Goal: Task Accomplishment & Management: Manage account settings

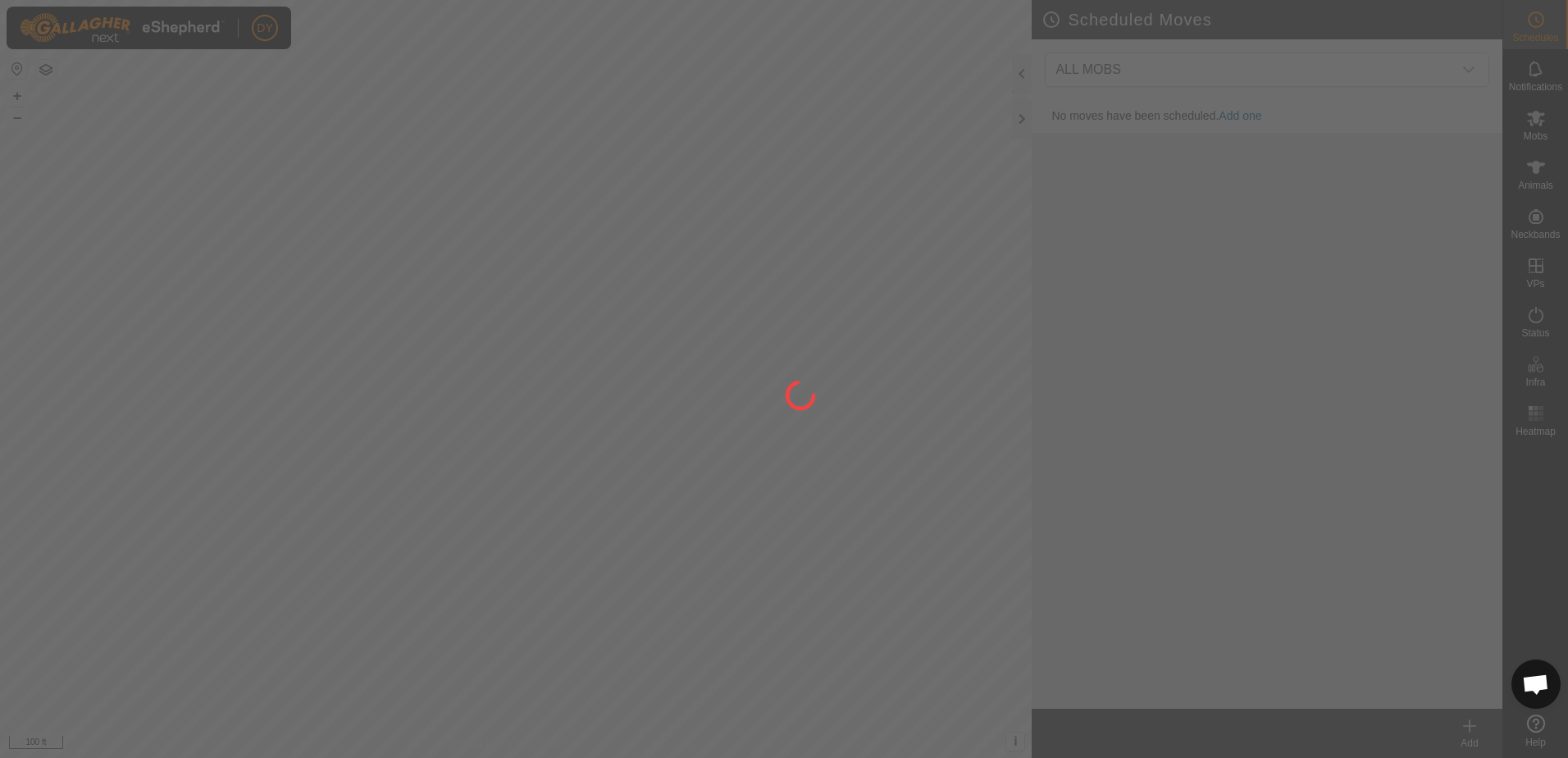
drag, startPoint x: 255, startPoint y: 265, endPoint x: 336, endPoint y: 256, distance: 81.5
click at [336, 256] on div at bounding box center [784, 379] width 1568 height 758
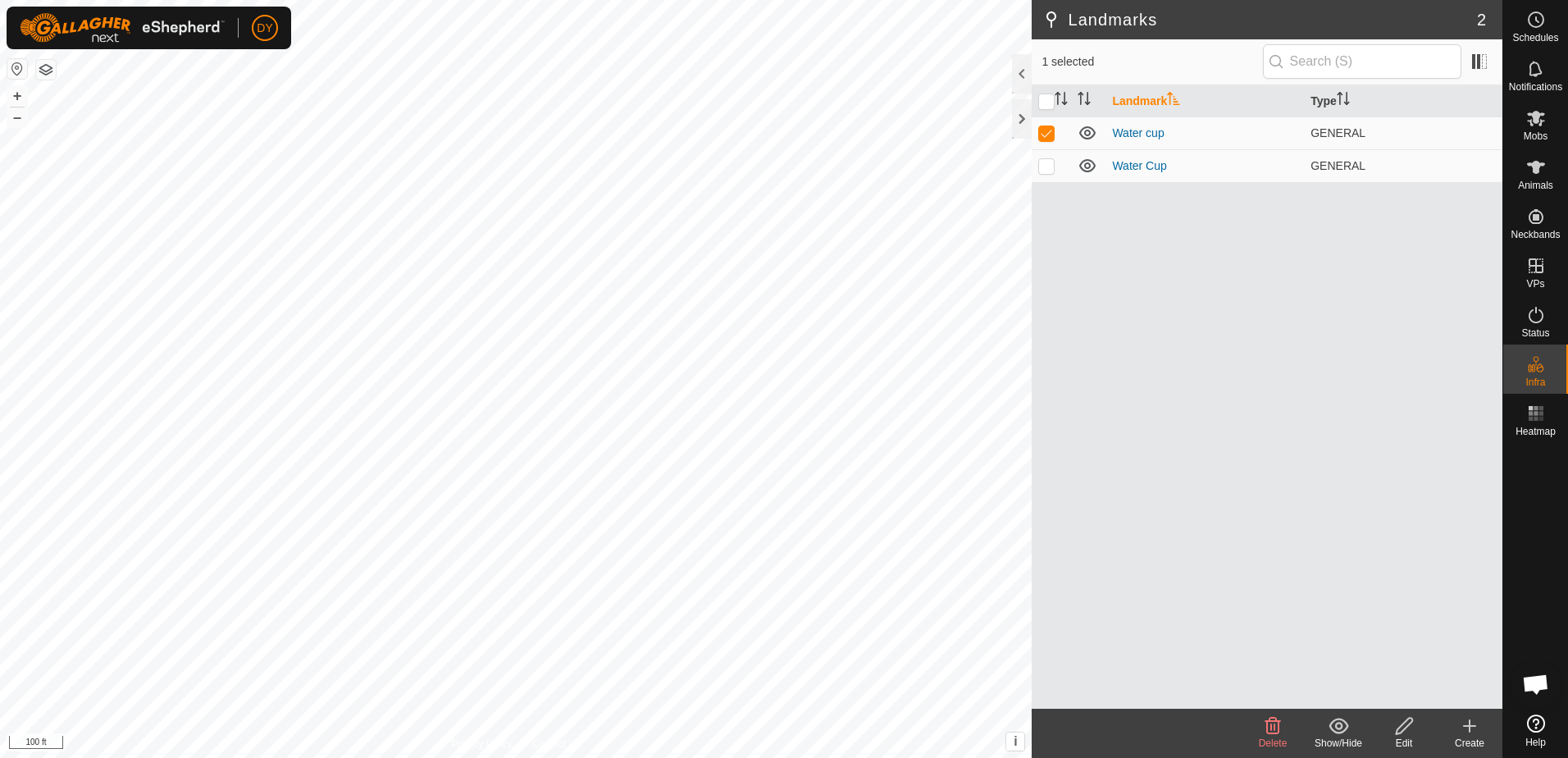
click at [1402, 724] on icon at bounding box center [1405, 726] width 20 height 19
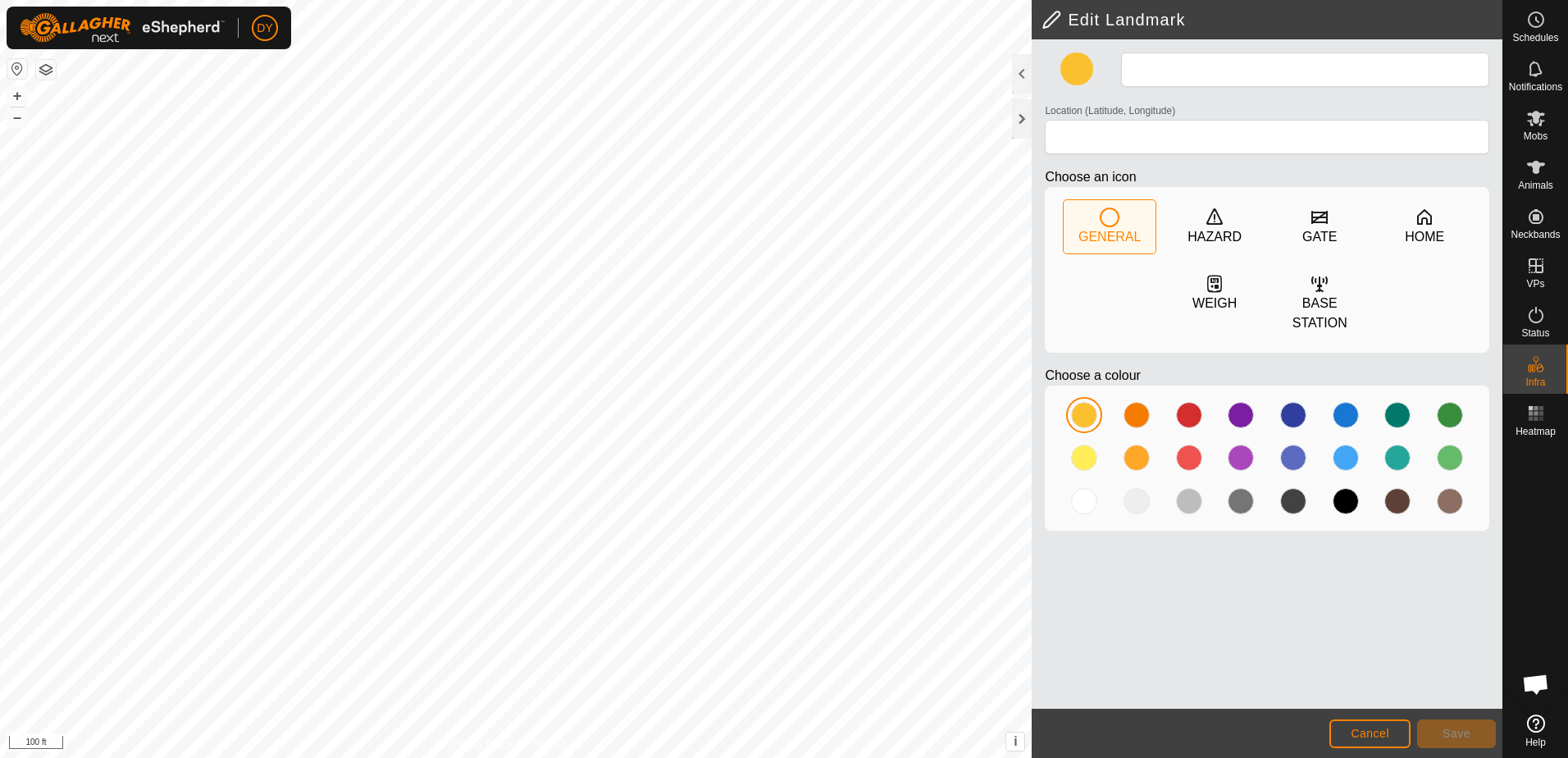
type input "Water cup"
type input "43.355415, -90.024029"
click at [1443, 738] on button "Save" at bounding box center [1457, 733] width 79 height 29
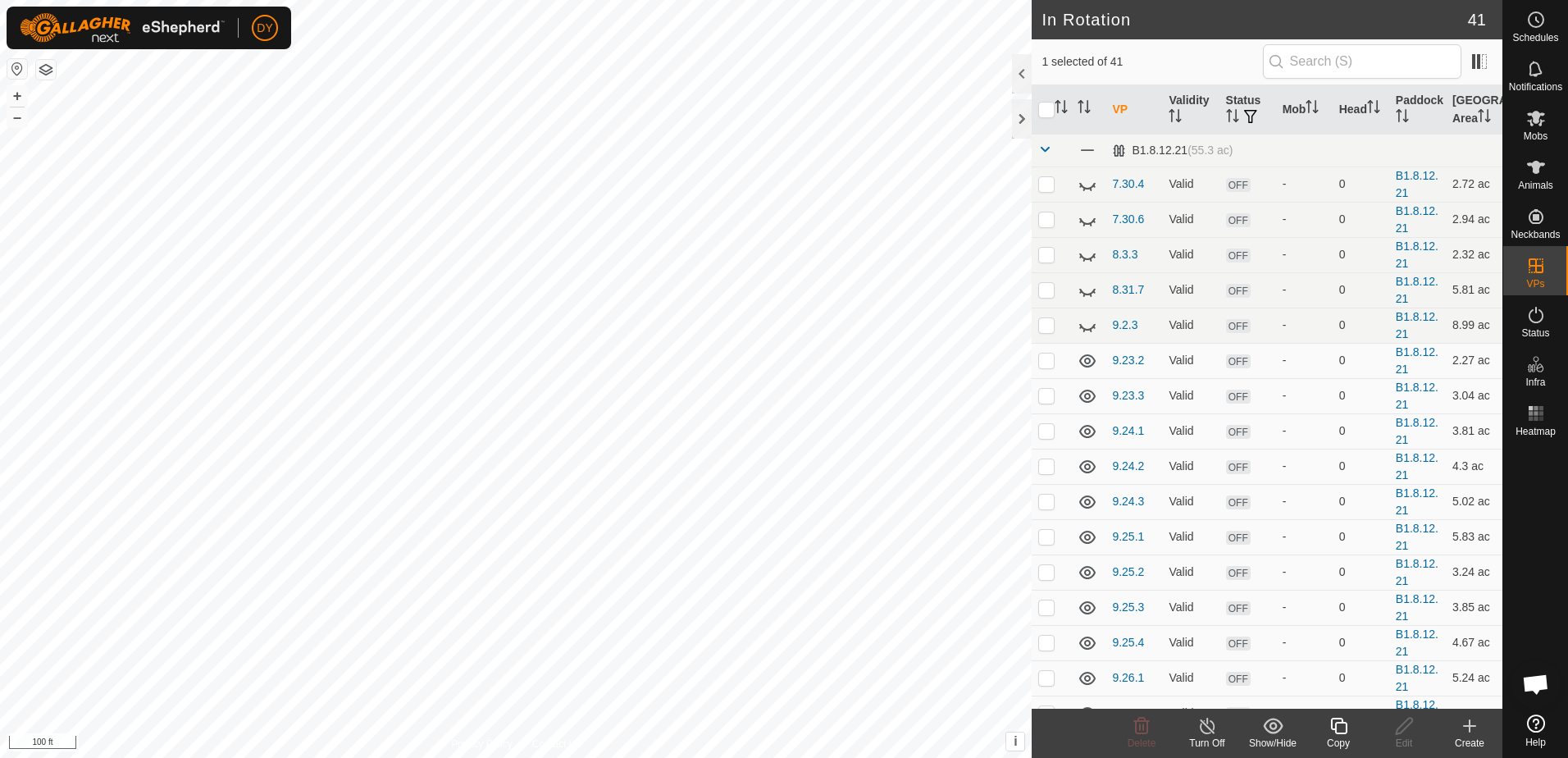
click at [1339, 730] on icon at bounding box center [1339, 726] width 20 height 19
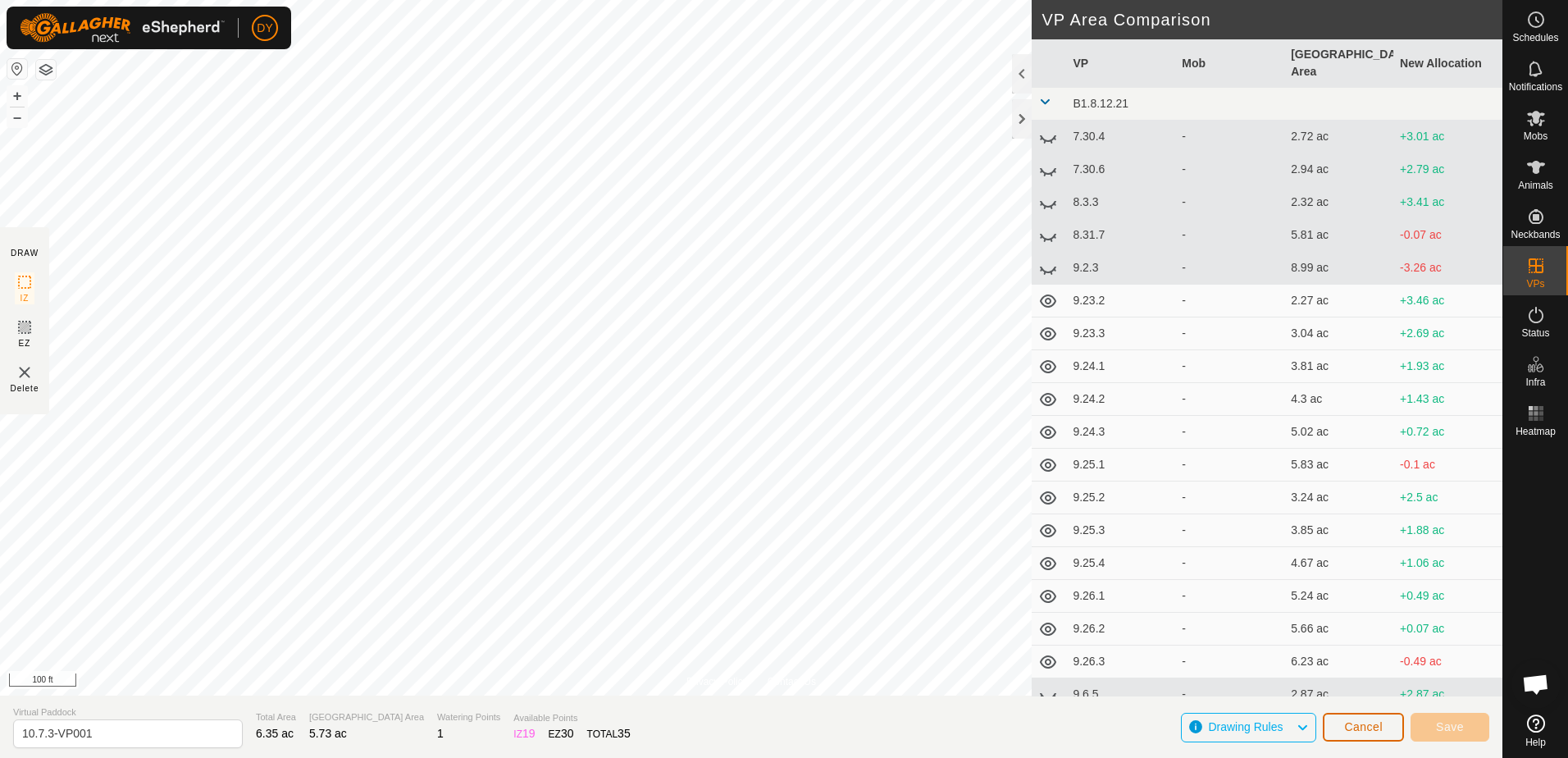
click at [1358, 726] on span "Cancel" at bounding box center [1364, 726] width 39 height 13
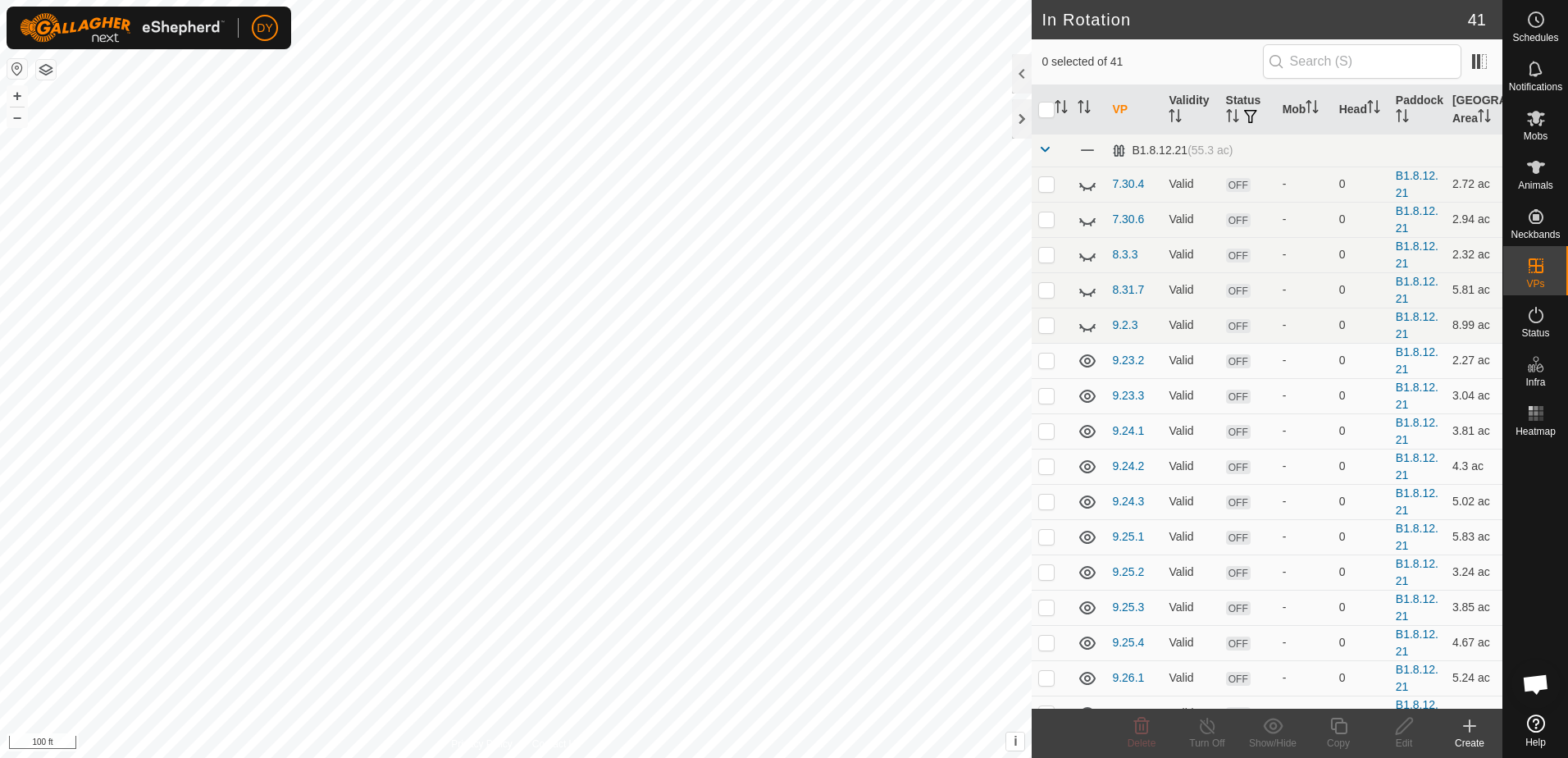
click at [1472, 733] on icon at bounding box center [1470, 726] width 19 height 19
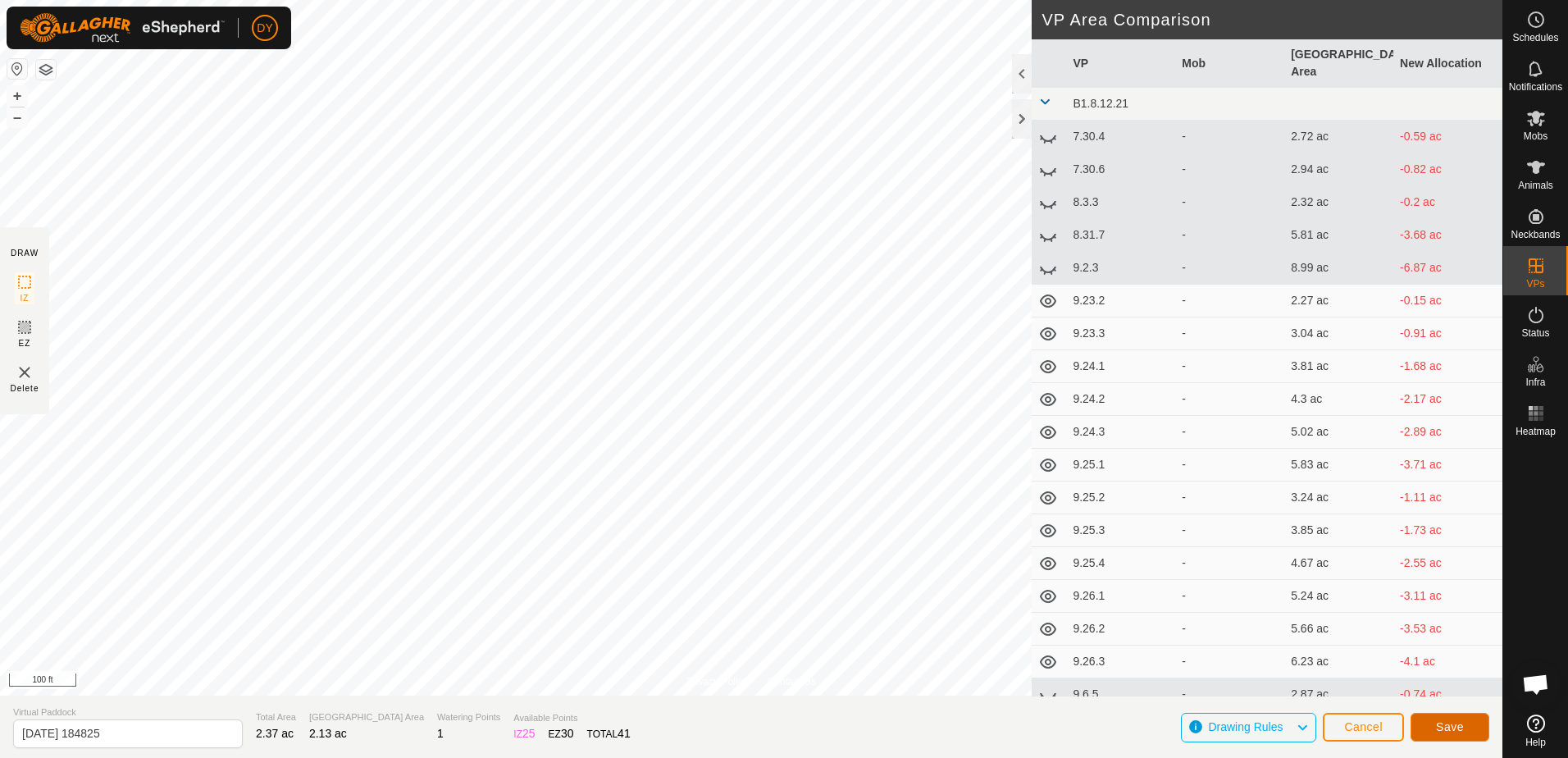
click at [1446, 737] on button "Save" at bounding box center [1450, 726] width 79 height 29
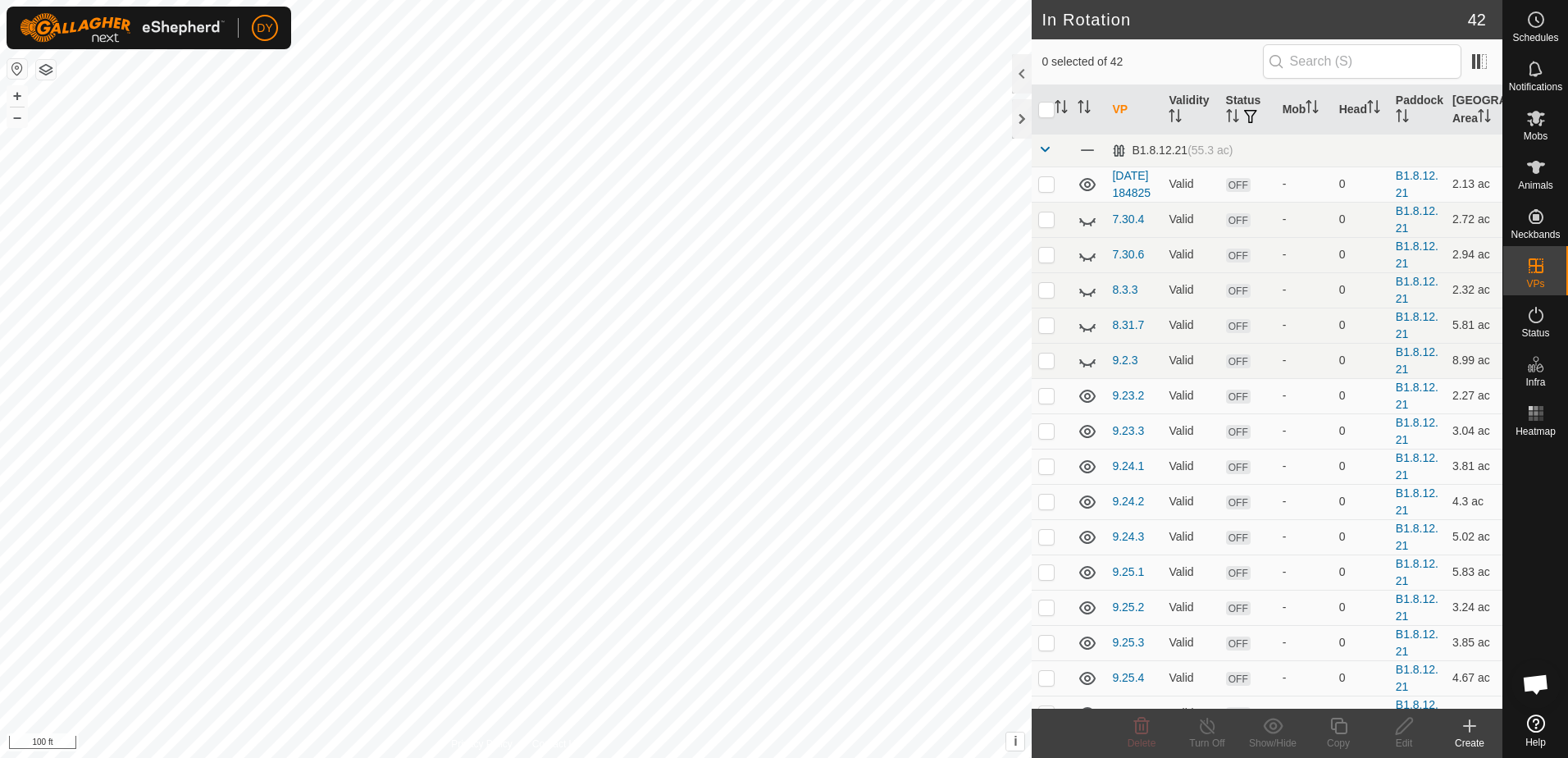
checkbox input "true"
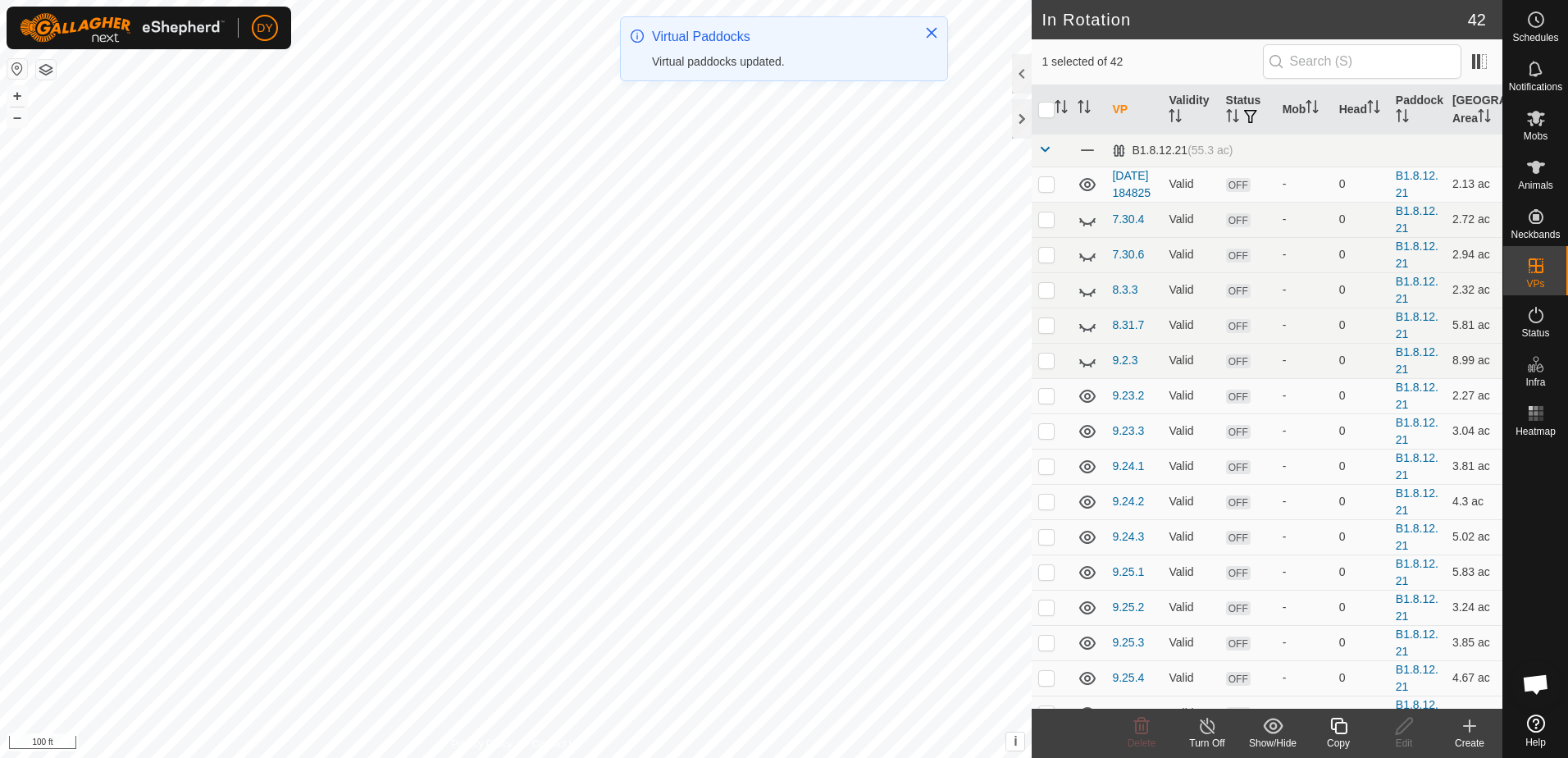
click at [1338, 730] on icon at bounding box center [1339, 726] width 20 height 19
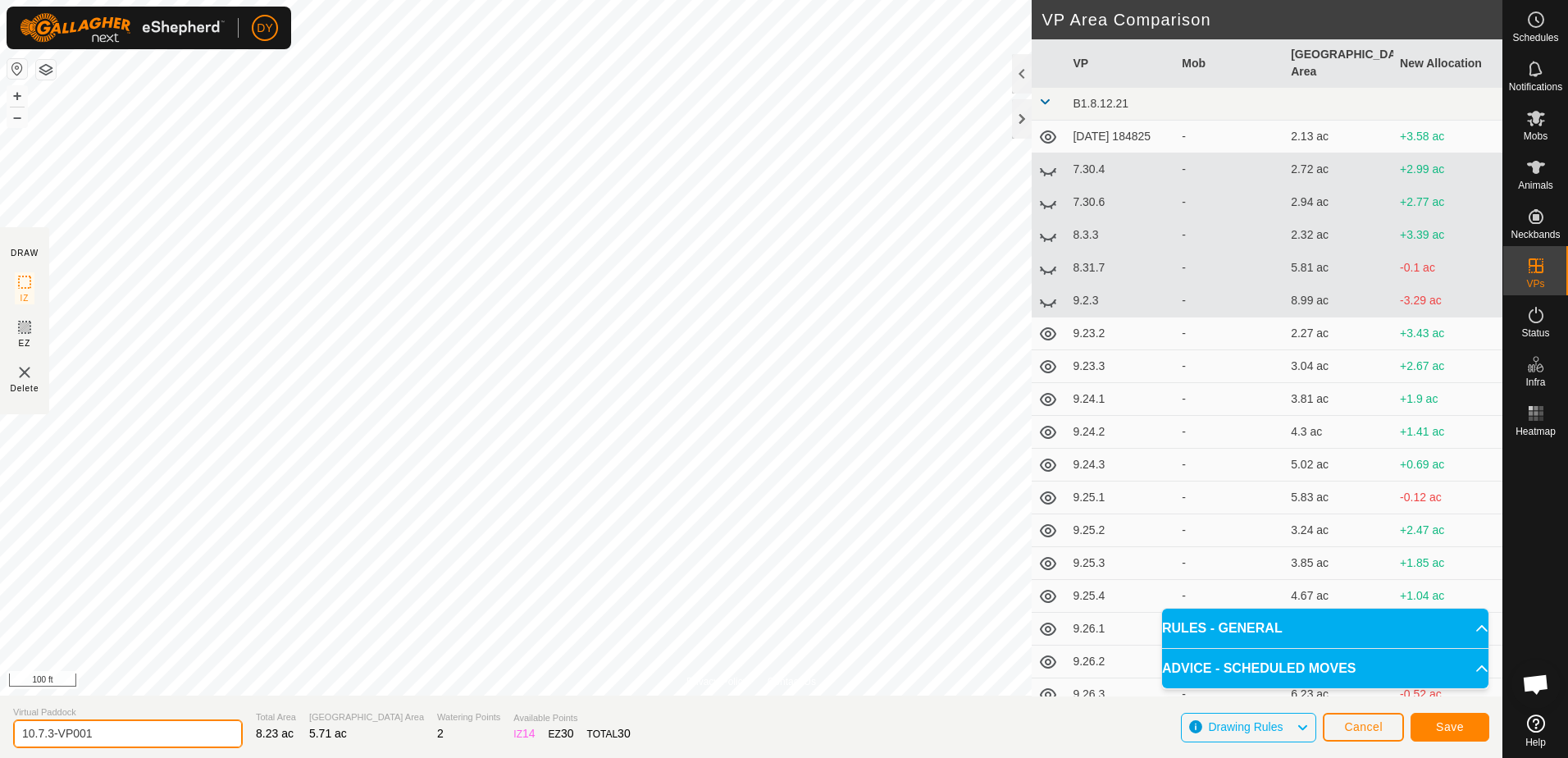
drag, startPoint x: 120, startPoint y: 736, endPoint x: 50, endPoint y: 733, distance: 70.1
click at [50, 733] on input "10.7.3-VP001" at bounding box center [128, 733] width 230 height 29
type input "10.8.1"
click at [1443, 730] on span "Save" at bounding box center [1450, 726] width 28 height 13
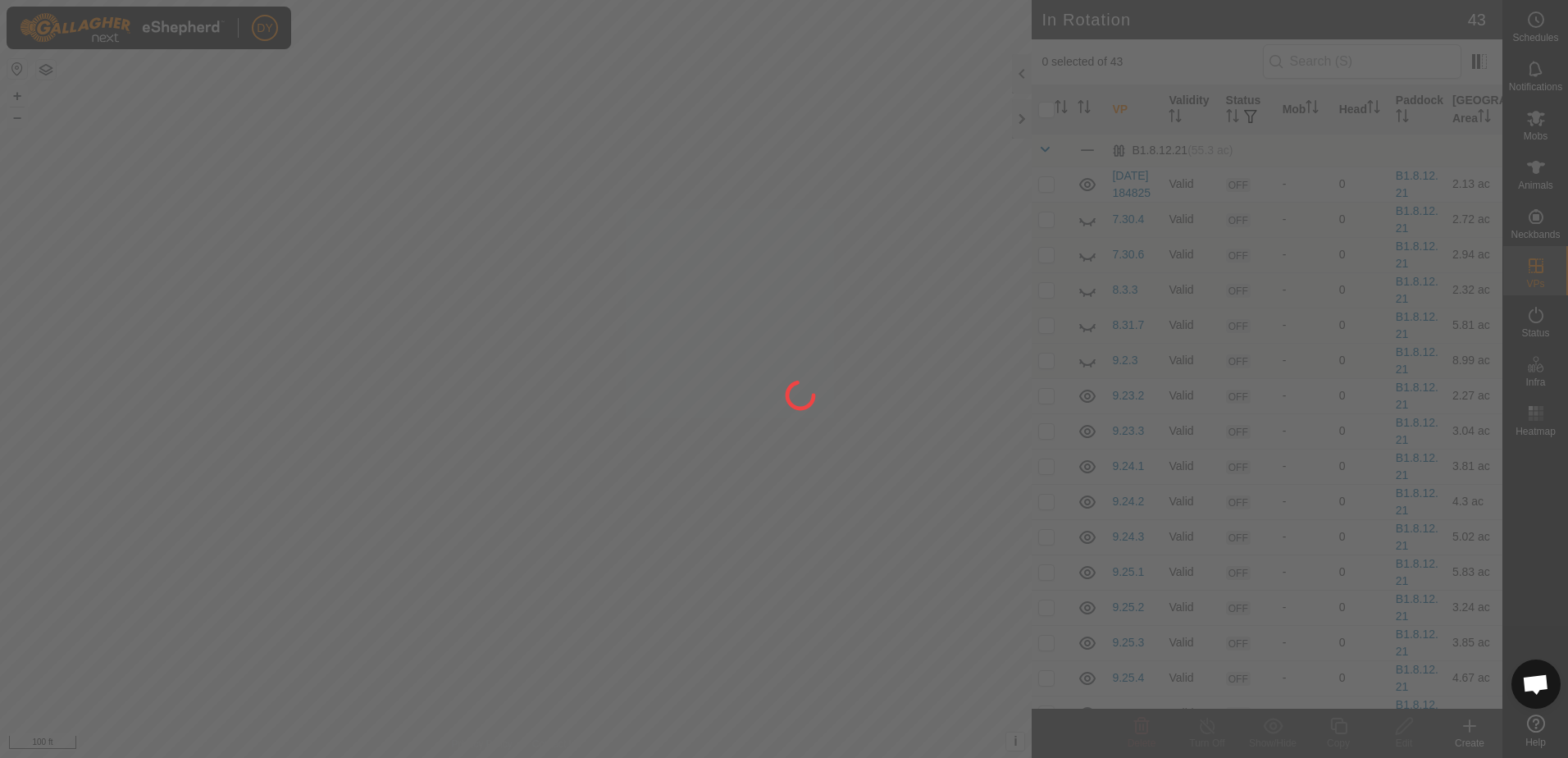
drag, startPoint x: 219, startPoint y: 273, endPoint x: 448, endPoint y: 280, distance: 229.1
click at [448, 280] on div at bounding box center [784, 379] width 1568 height 758
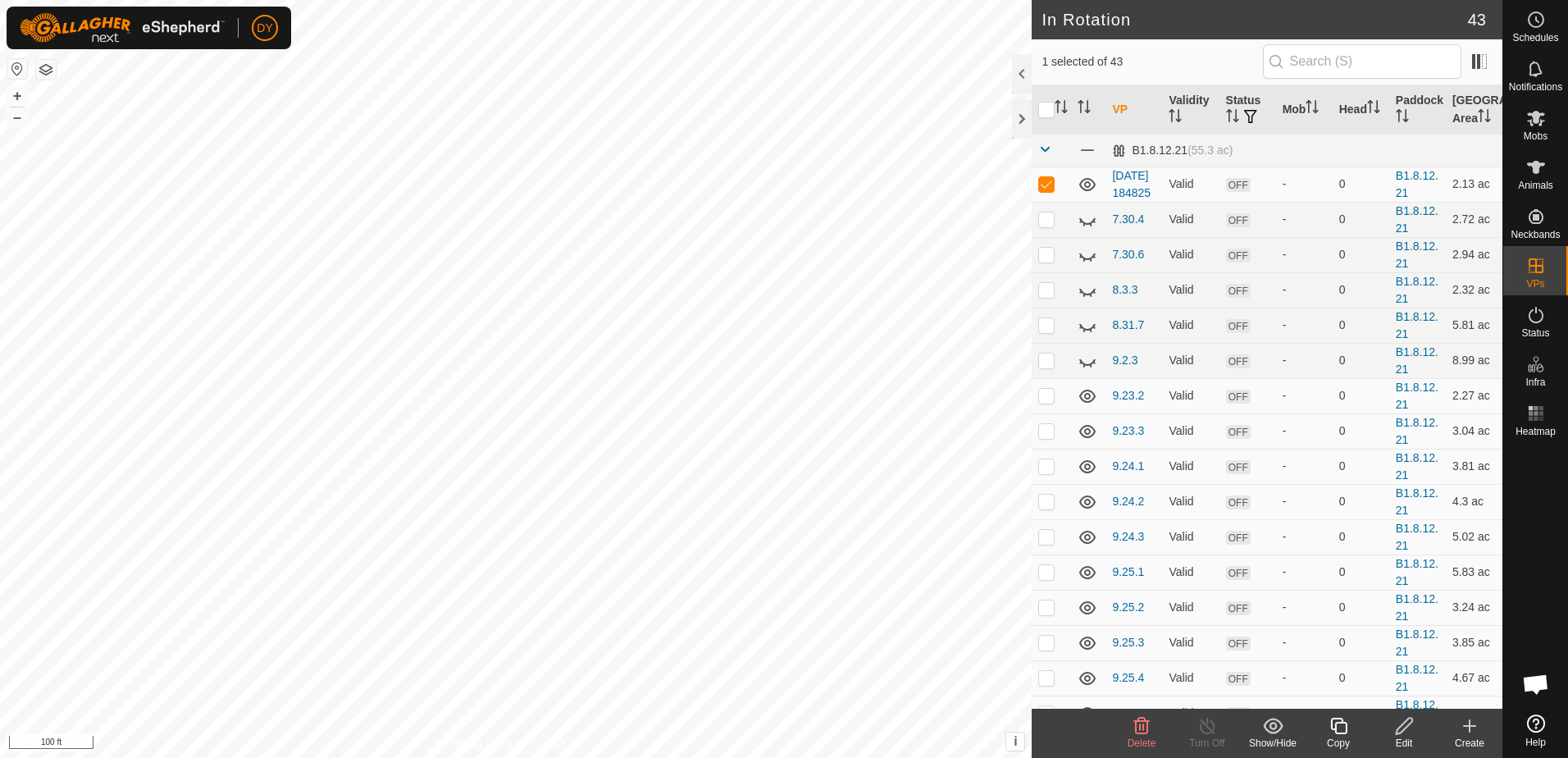
click at [1142, 729] on icon at bounding box center [1141, 726] width 19 height 19
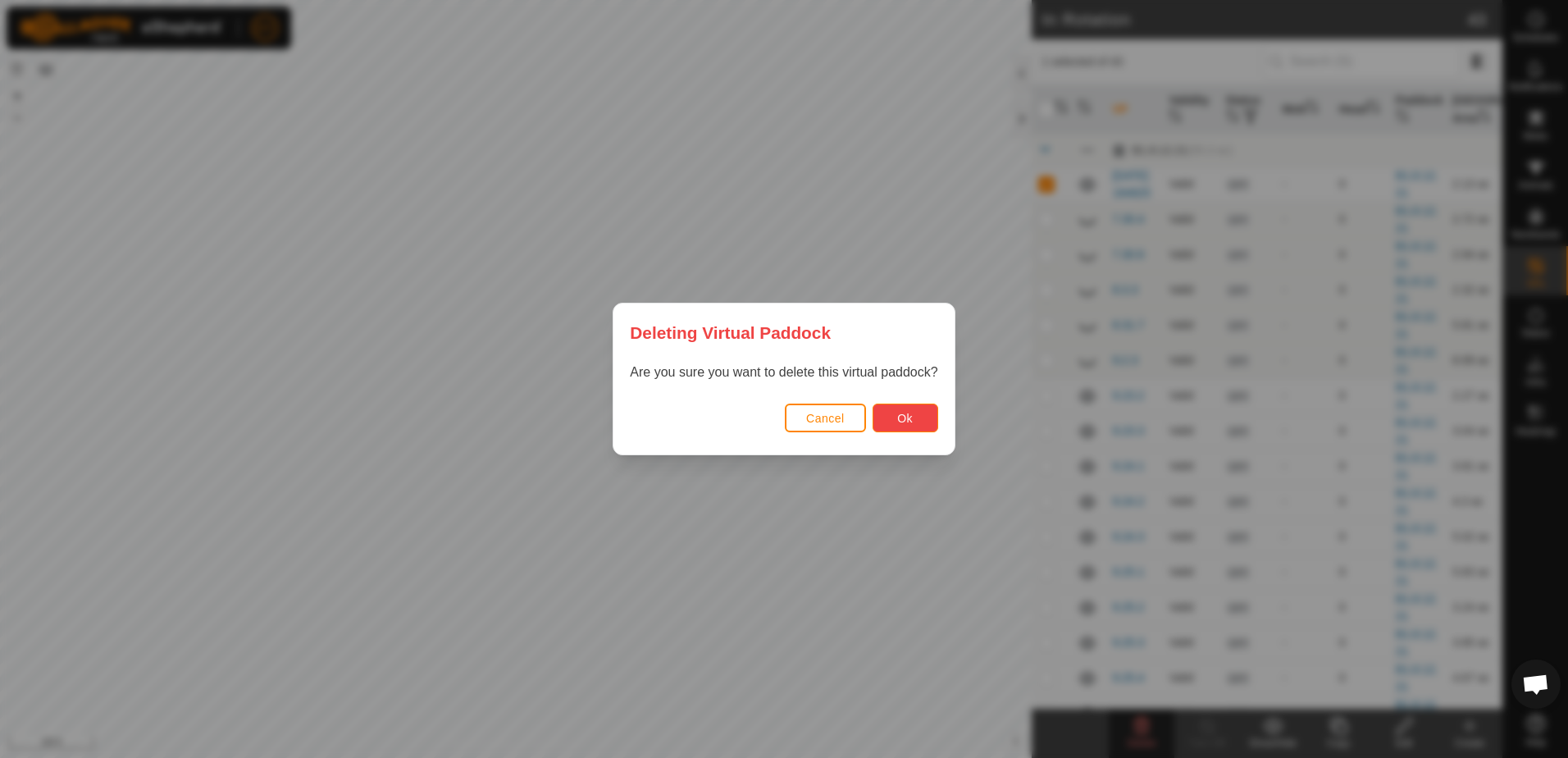
click at [886, 409] on button "Ok" at bounding box center [906, 418] width 66 height 29
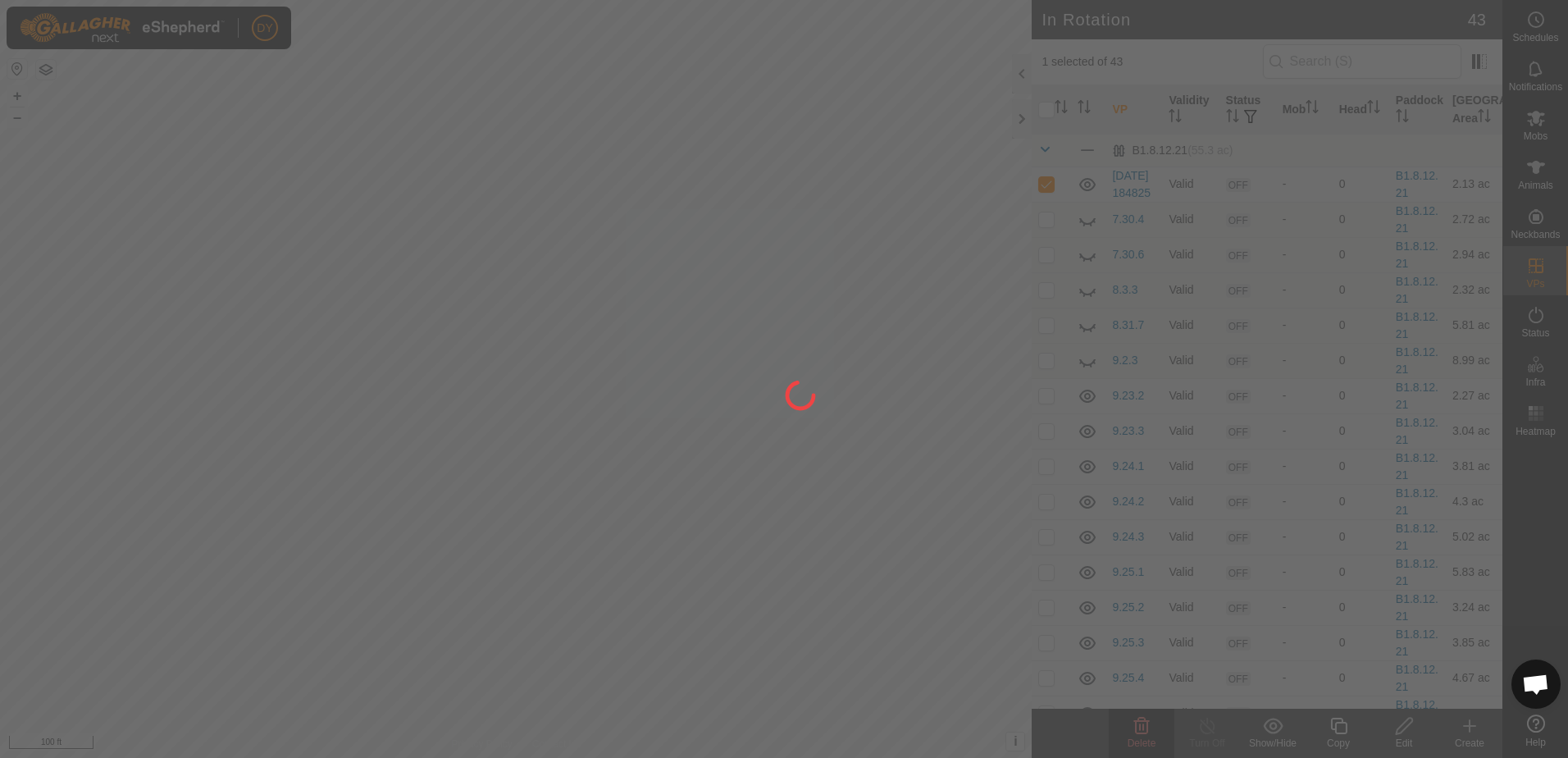
checkbox input "false"
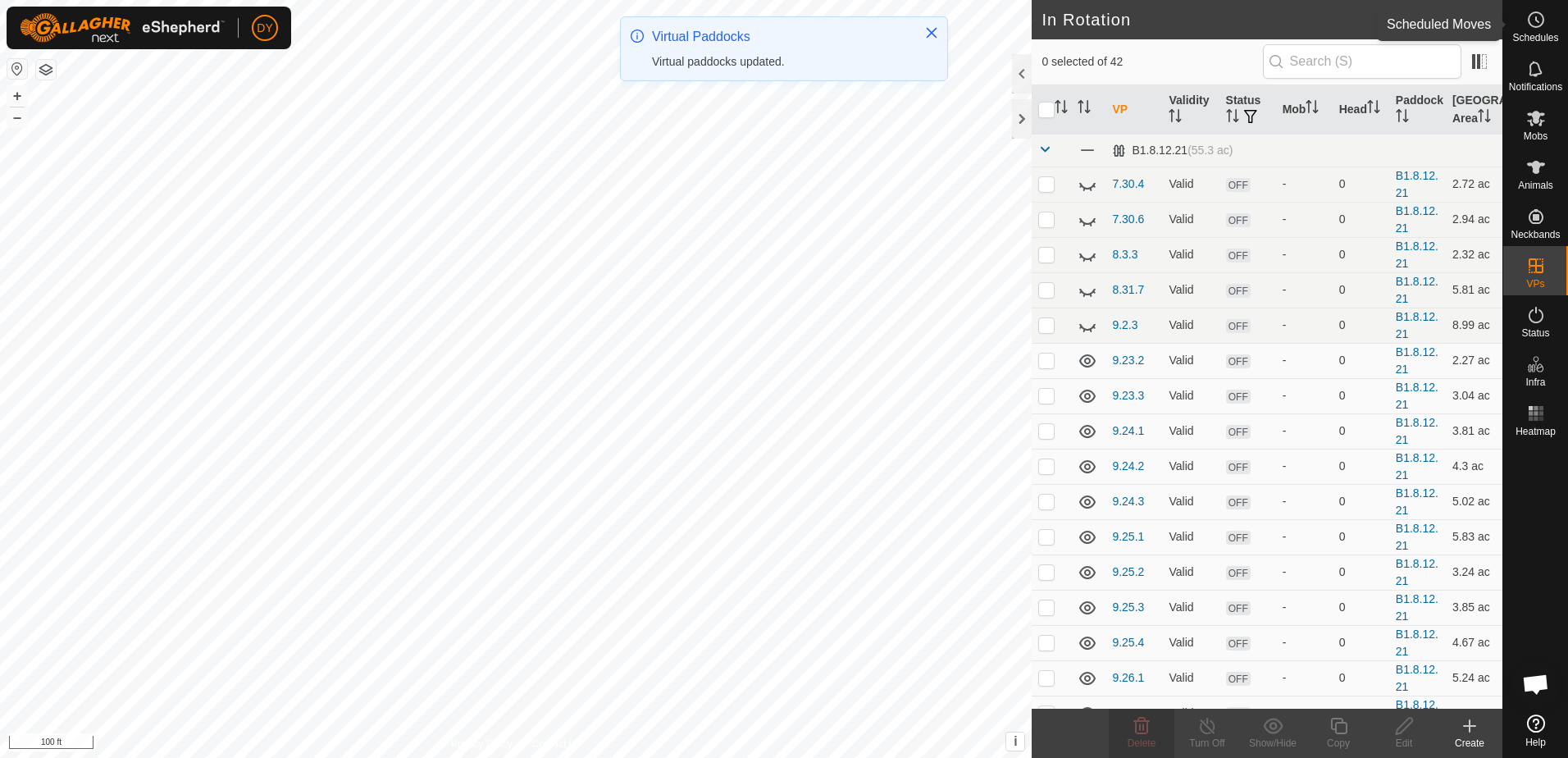
click at [1543, 26] on icon at bounding box center [1536, 19] width 19 height 19
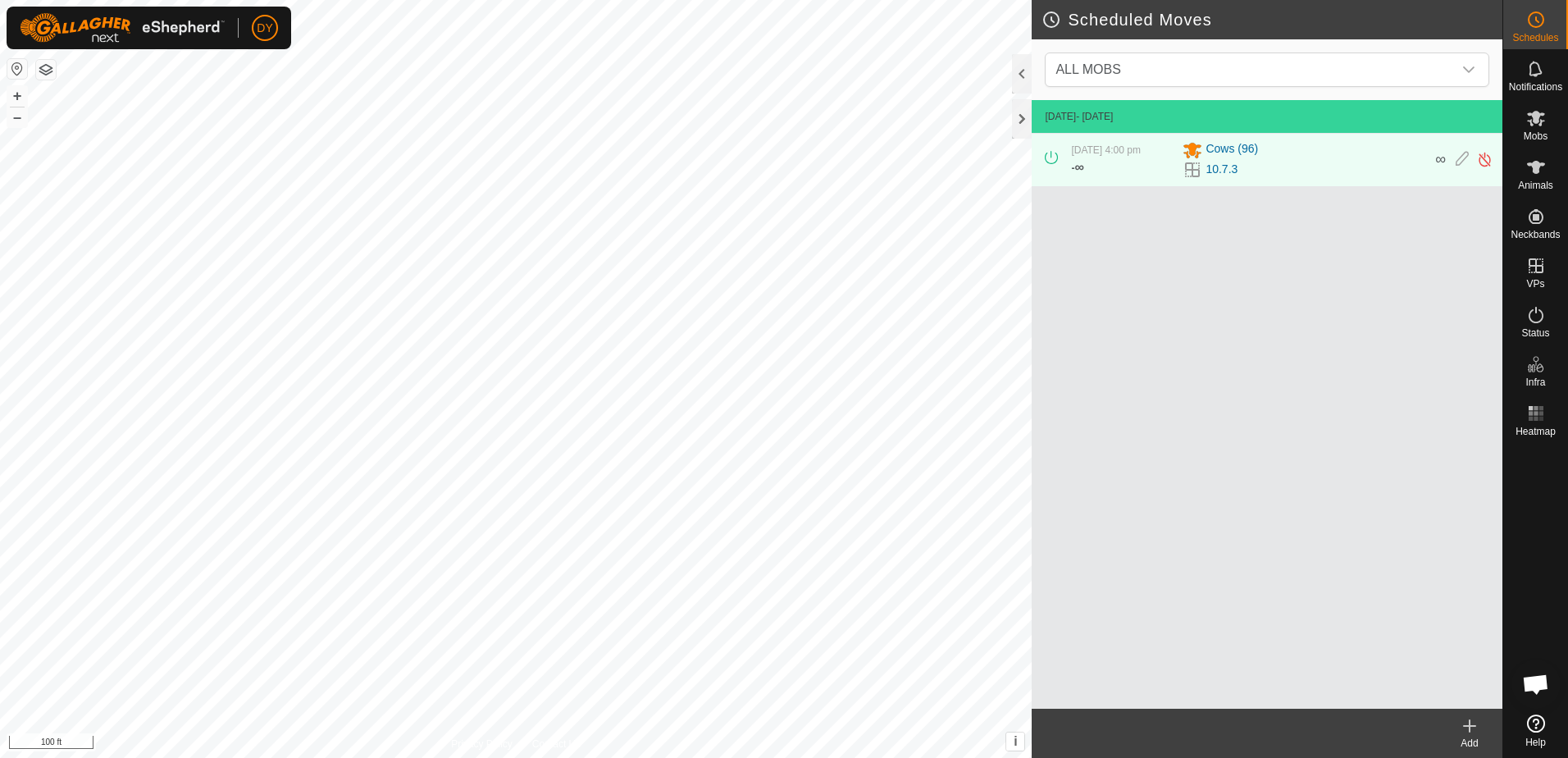
click at [1473, 727] on icon at bounding box center [1470, 726] width 19 height 19
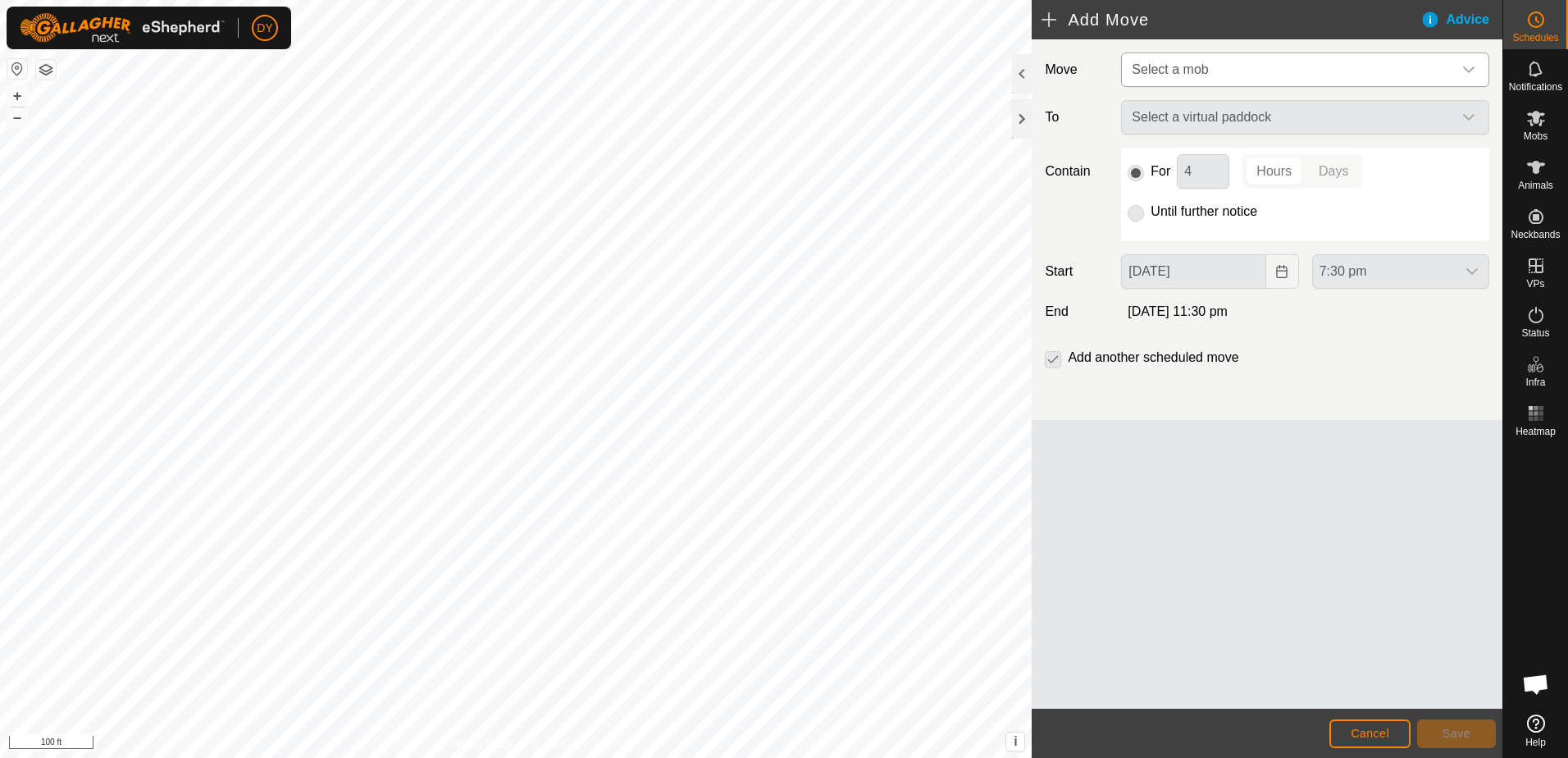
click at [1166, 68] on span "Select a mob" at bounding box center [1170, 69] width 76 height 14
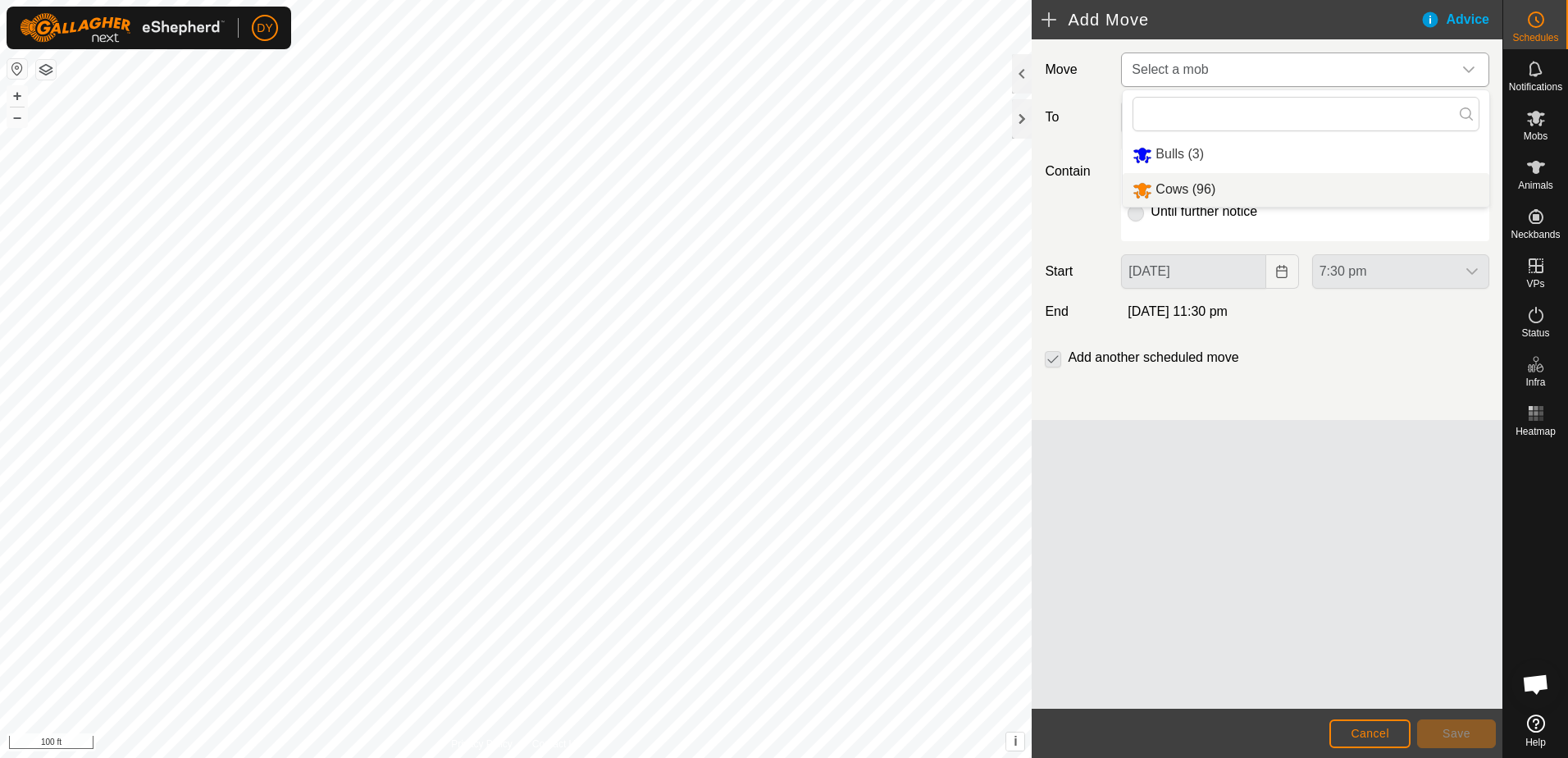
click at [1149, 188] on li "Cows (96)" at bounding box center [1305, 190] width 366 height 33
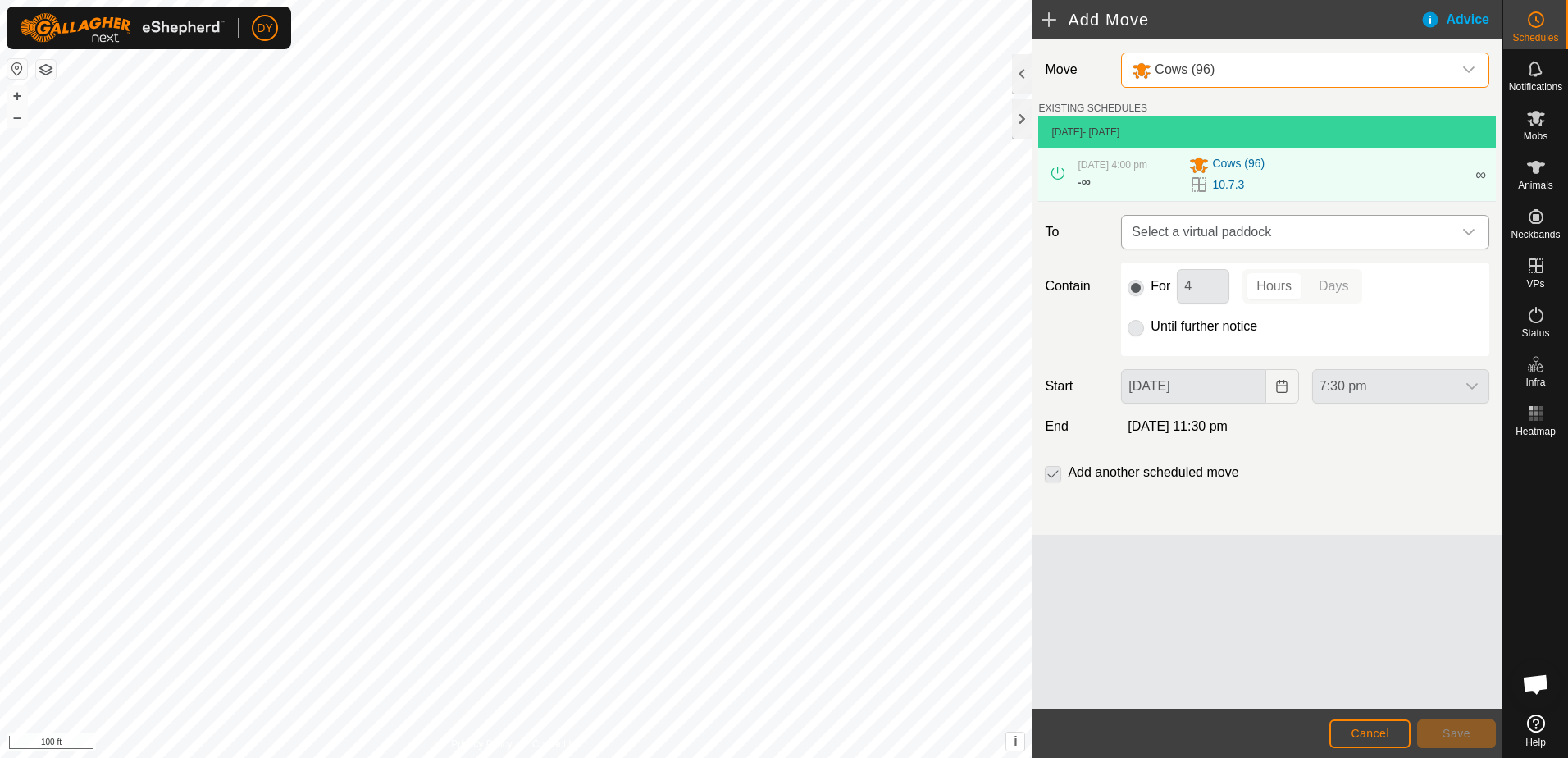
click at [1180, 228] on span "Select a virtual paddock" at bounding box center [1289, 232] width 328 height 32
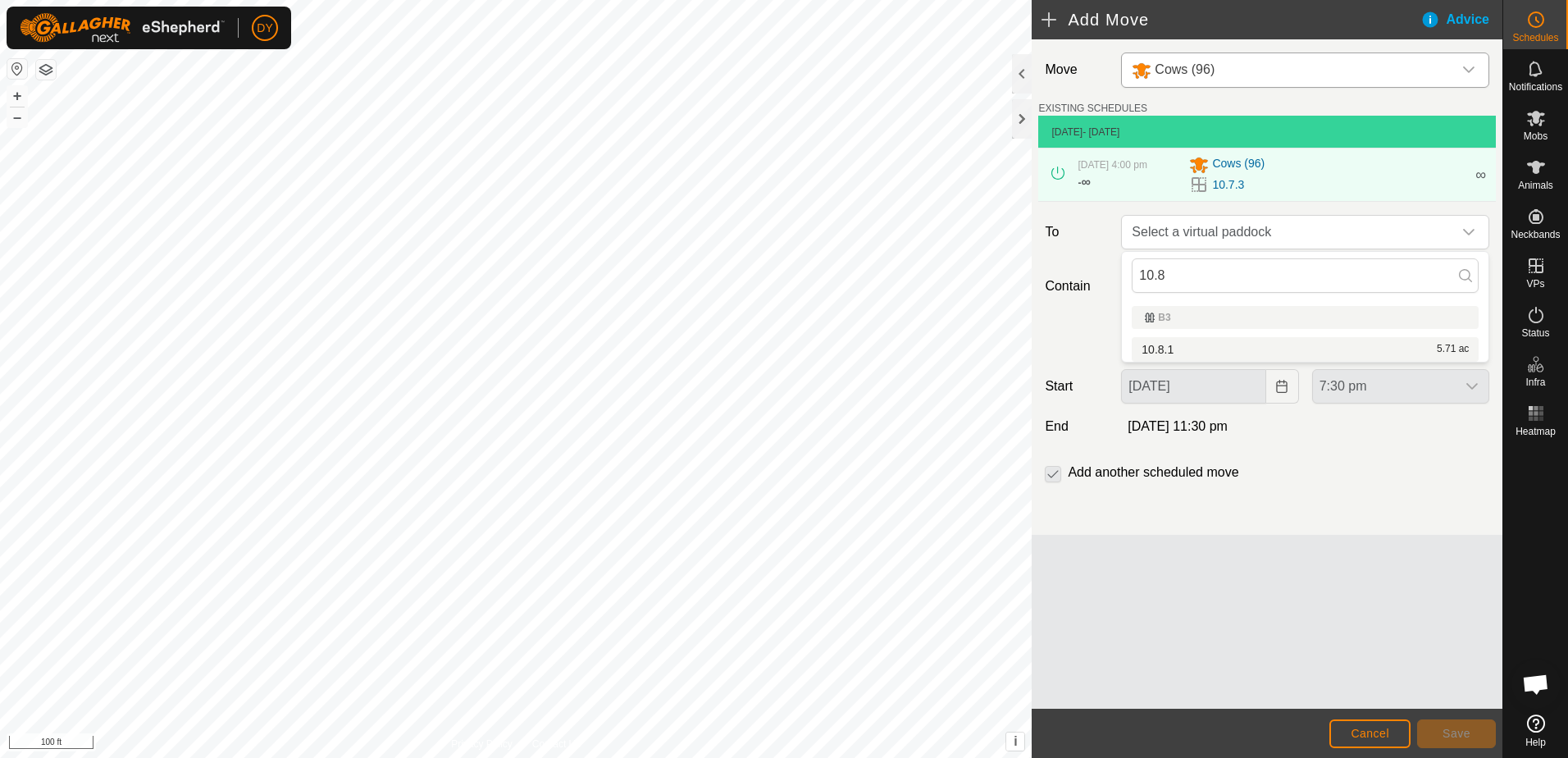
type input "10.8"
click at [1156, 349] on li "10.8.1 5.71 ac" at bounding box center [1305, 349] width 347 height 25
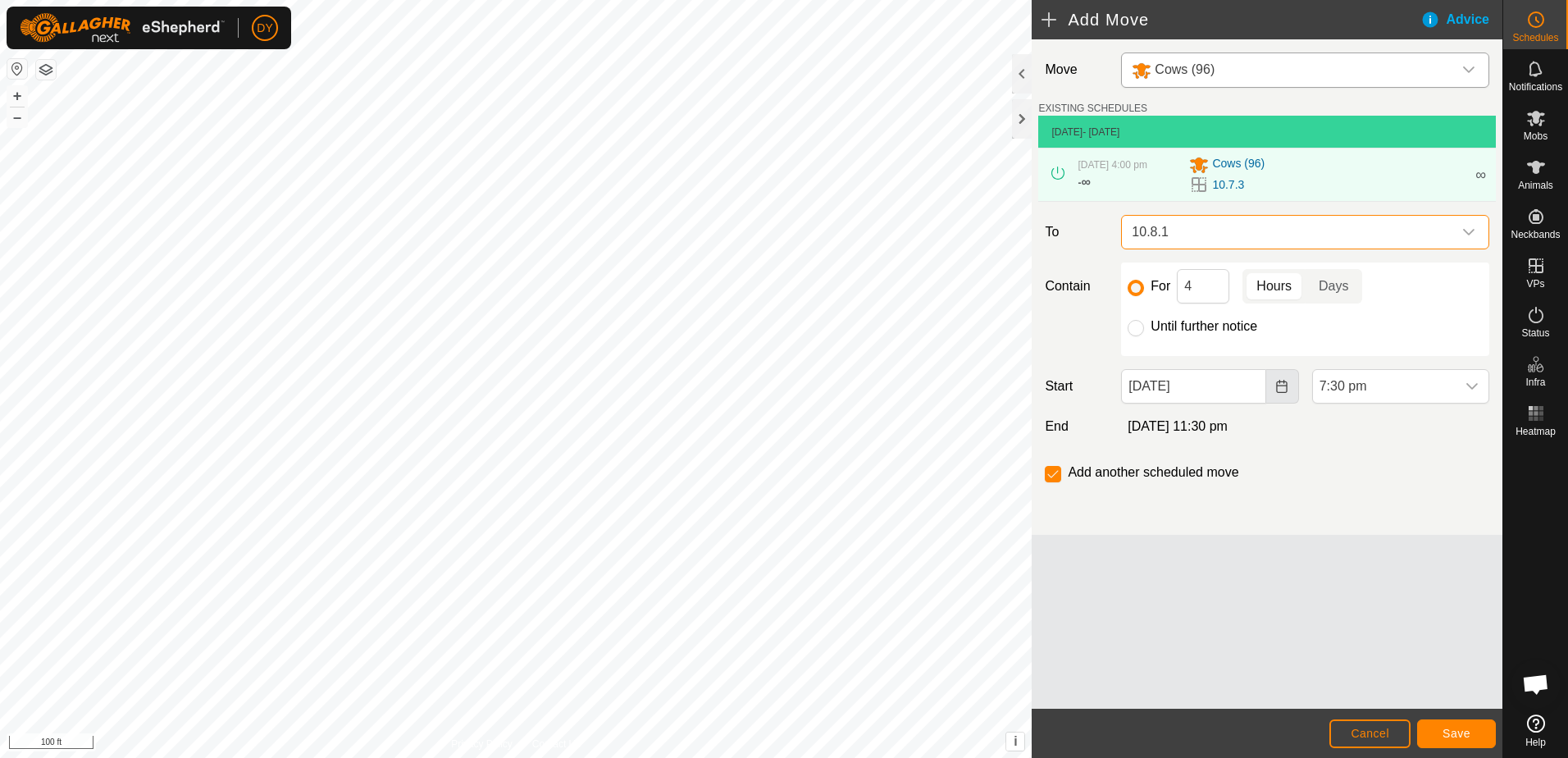
click at [1287, 387] on icon "Choose Date" at bounding box center [1281, 386] width 10 height 13
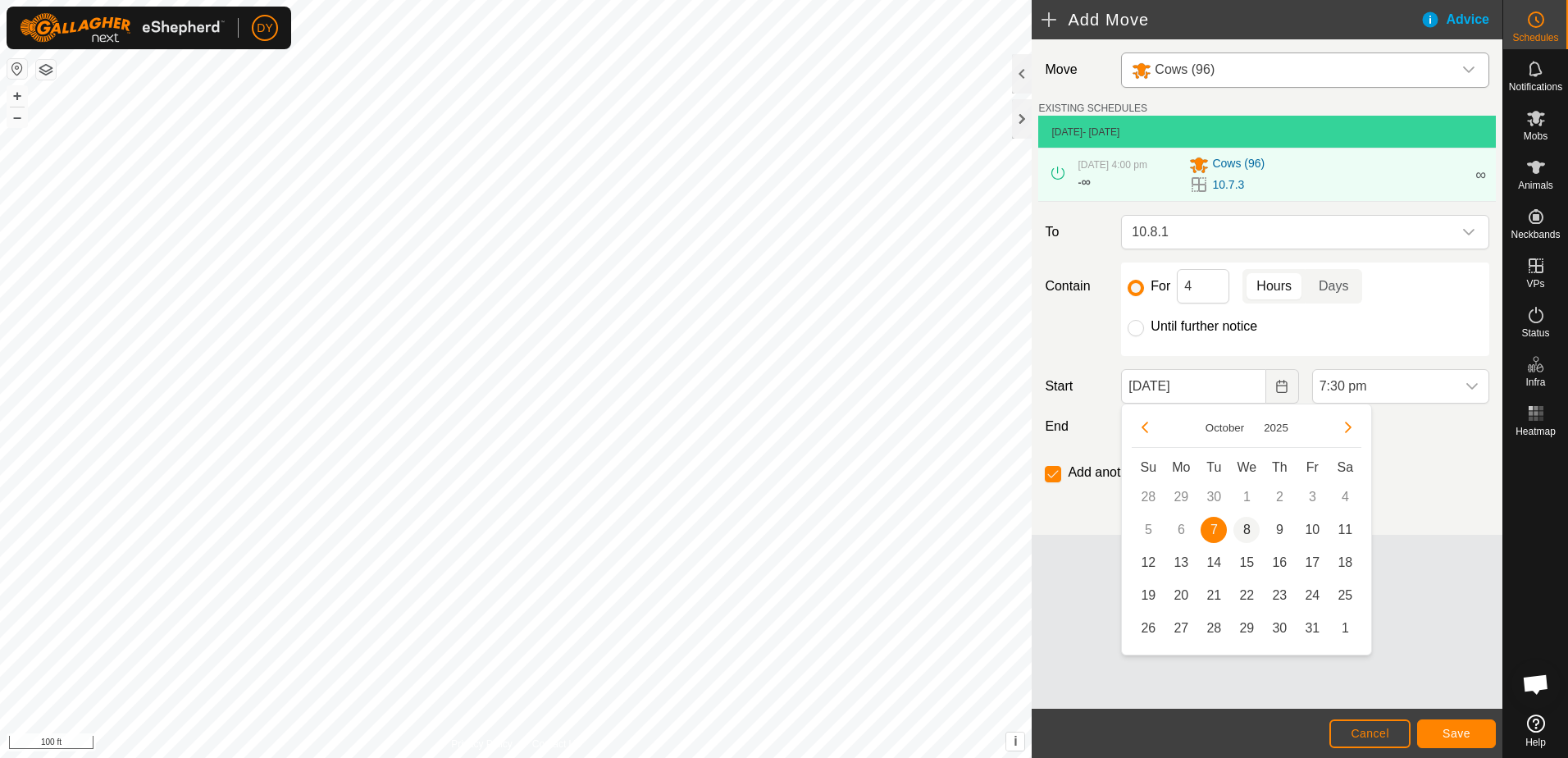
click at [1249, 534] on span "8" at bounding box center [1247, 530] width 26 height 26
type input "[DATE]"
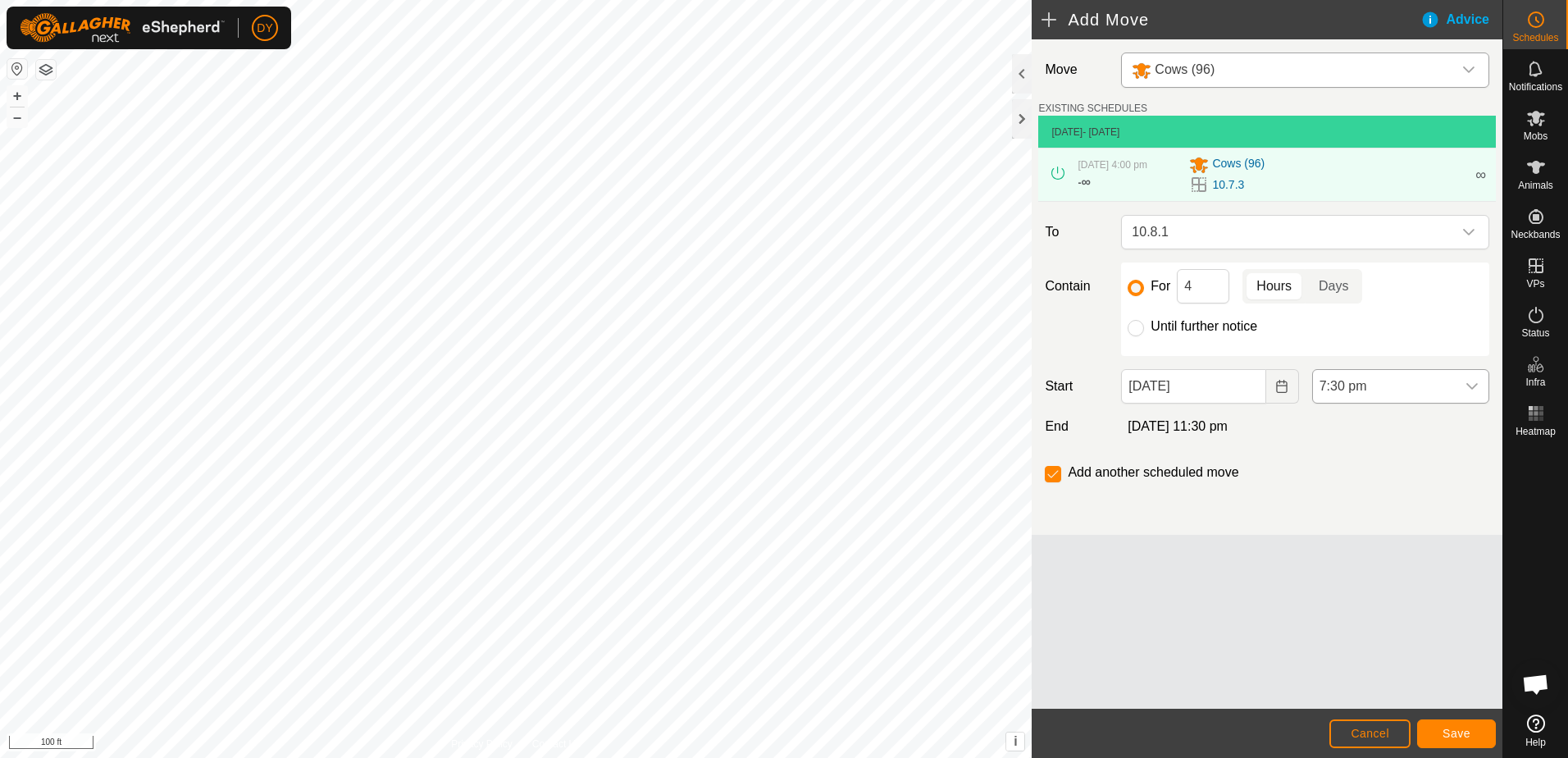
click at [1471, 386] on icon "dropdown trigger" at bounding box center [1472, 386] width 11 height 6
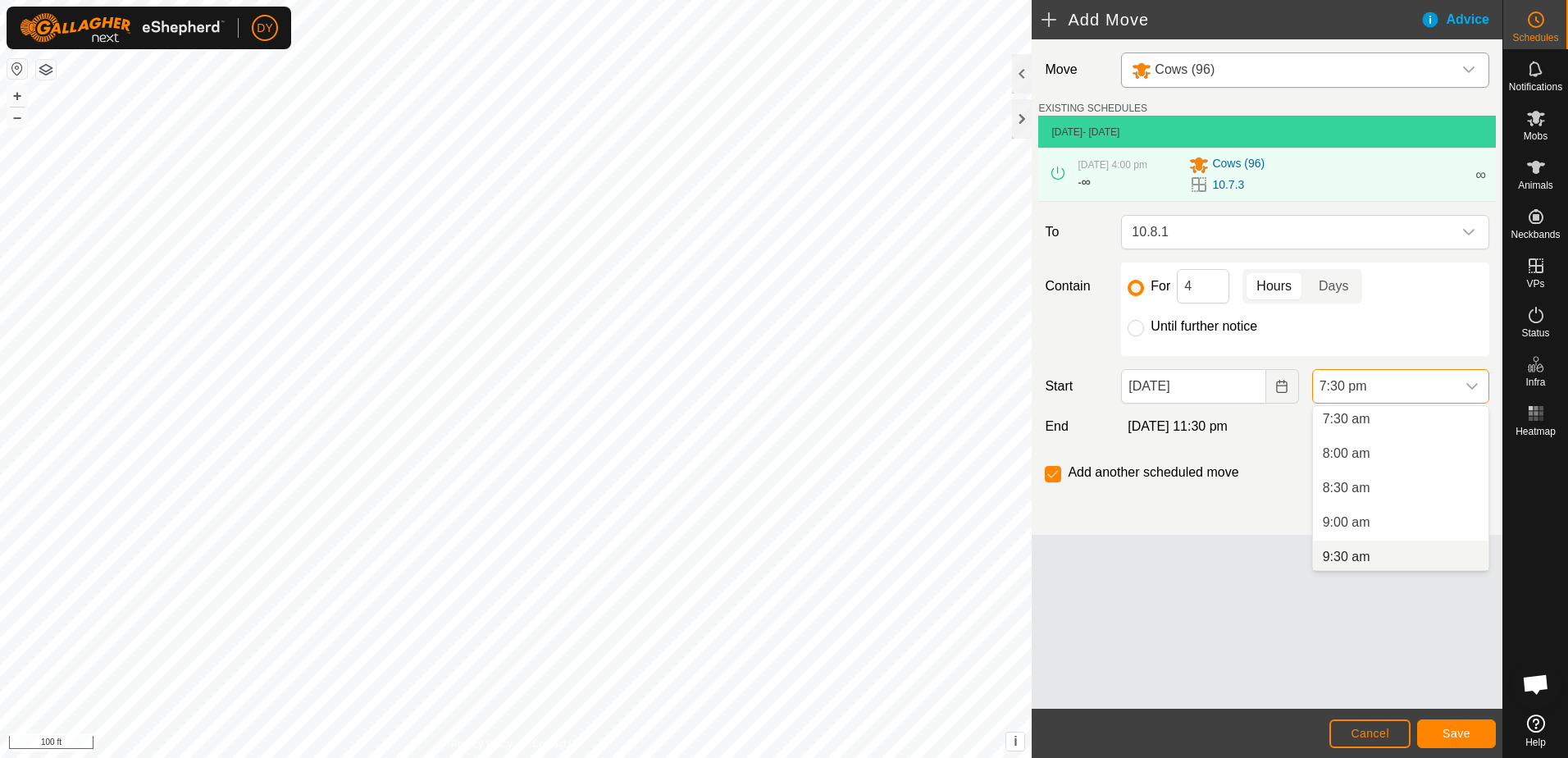
scroll to position [410, 0]
click at [1360, 464] on li "6:30 am" at bounding box center [1400, 459] width 175 height 32
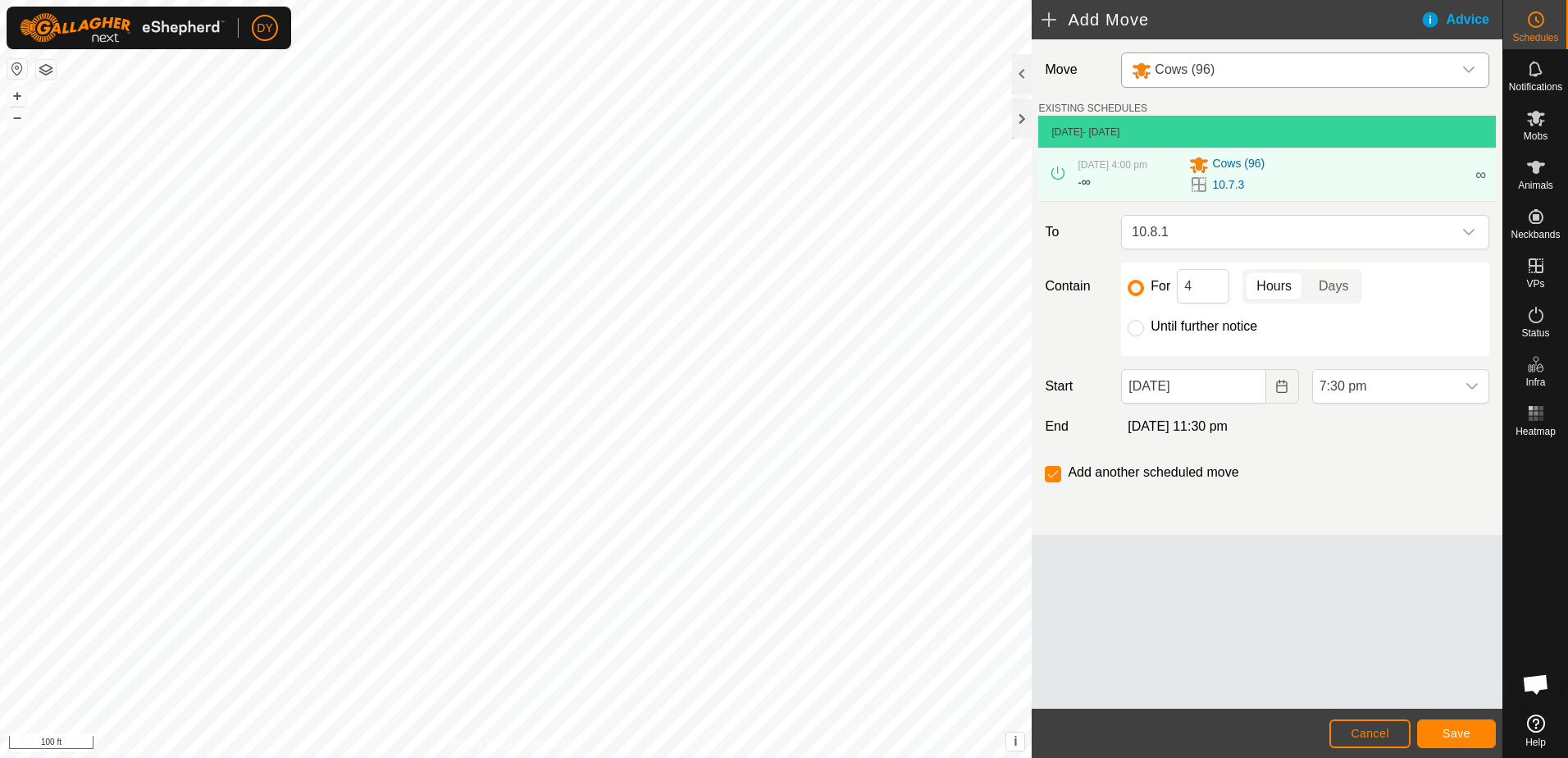
scroll to position [1213, 0]
click at [1142, 330] on input "Until further notice" at bounding box center [1137, 328] width 17 height 17
radio input "true"
checkbox input "false"
click at [1442, 738] on button "Save" at bounding box center [1457, 733] width 79 height 29
